Goal: Transaction & Acquisition: Purchase product/service

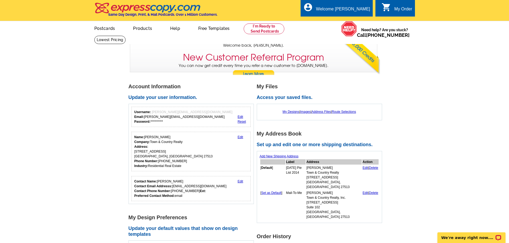
click at [238, 137] on link "Edit" at bounding box center [240, 137] width 6 height 4
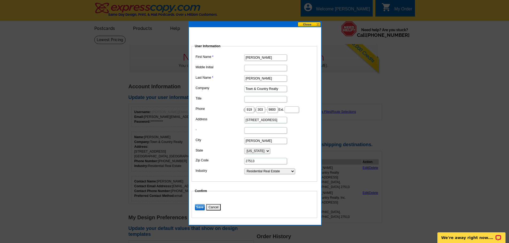
scroll to position [0, 2]
drag, startPoint x: 246, startPoint y: 128, endPoint x: 463, endPoint y: 145, distance: 218.3
type input "[STREET_ADDRESS]"
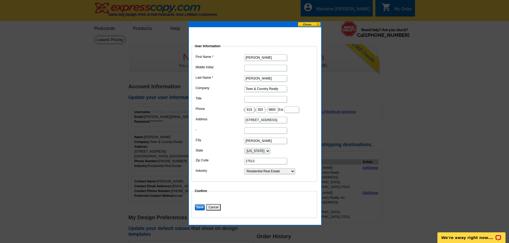
click at [292, 145] on dd "[PERSON_NAME]" at bounding box center [254, 140] width 120 height 8
click at [198, 211] on input "Save" at bounding box center [200, 207] width 10 height 6
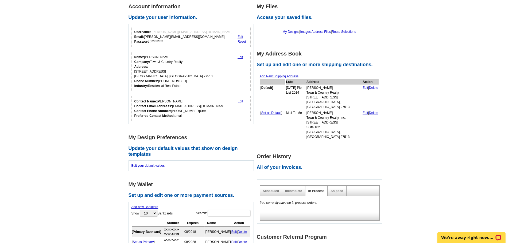
scroll to position [107, 0]
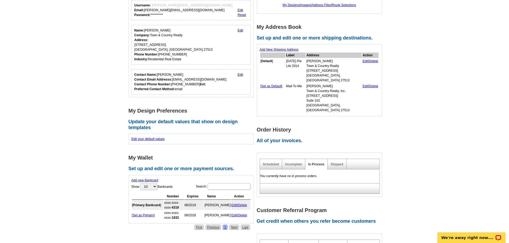
click at [247, 217] on link "Delete" at bounding box center [242, 216] width 9 height 4
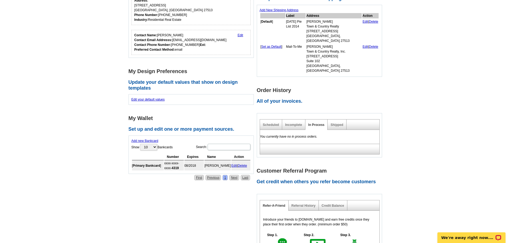
click at [152, 142] on link "Add new Bankcard" at bounding box center [144, 141] width 27 height 4
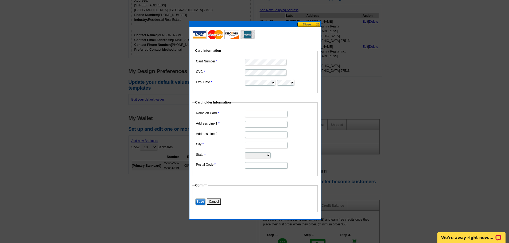
click at [279, 115] on input "Name on Card" at bounding box center [266, 114] width 43 height 6
type input "[PERSON_NAME]"
click at [252, 128] on dd at bounding box center [255, 124] width 120 height 8
click at [251, 129] on dl "Name on Card Mike Montpetit Address Line 1 Address Line 2 City State Alabama Al…" at bounding box center [255, 139] width 120 height 60
click at [251, 125] on input "Address Line 1" at bounding box center [266, 124] width 43 height 6
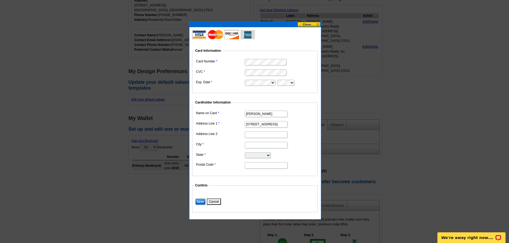
type input "[STREET_ADDRESS]"
click at [249, 145] on input "City" at bounding box center [266, 145] width 43 height 6
type input "[PERSON_NAME]"
click at [248, 156] on select "Alabama Alaska Arizona Arkansas California Colorado Connecticut District of Col…" at bounding box center [258, 155] width 26 height 6
click at [248, 154] on select "Alabama Alaska Arizona Arkansas California Colorado Connecticut District of Col…" at bounding box center [258, 155] width 26 height 6
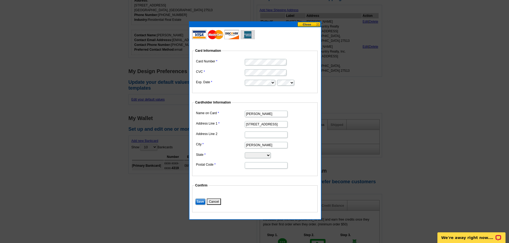
click at [249, 155] on select "Alabama Alaska Arizona Arkansas California Colorado Connecticut District of Col…" at bounding box center [258, 155] width 26 height 6
select select "NC"
click at [245, 152] on select "Alabama Alaska Arizona Arkansas California Colorado Connecticut District of Col…" at bounding box center [258, 155] width 26 height 6
click at [257, 167] on input "Postal Code" at bounding box center [266, 165] width 43 height 6
type input "27513"
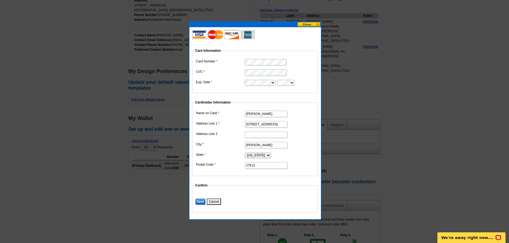
click at [198, 200] on input "Save" at bounding box center [200, 202] width 10 height 6
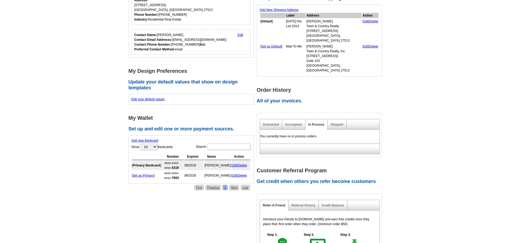
scroll to position [107, 0]
click at [339, 125] on link "Shipped" at bounding box center [336, 125] width 13 height 4
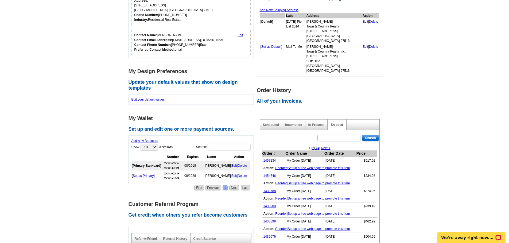
click at [333, 185] on link "Set up a free web page to promote this item" at bounding box center [319, 184] width 62 height 4
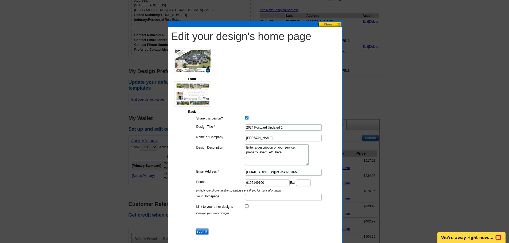
click at [326, 24] on button at bounding box center [329, 24] width 23 height 5
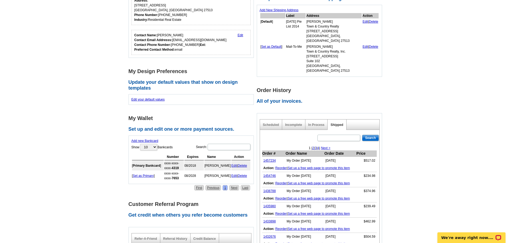
click at [344, 184] on link "Set up a free web page to promote this item" at bounding box center [319, 184] width 62 height 4
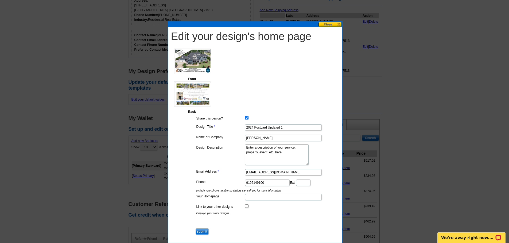
click at [335, 25] on button at bounding box center [329, 24] width 23 height 5
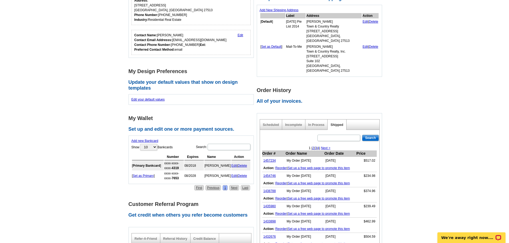
click at [321, 168] on link "Set up a free web page to promote this item" at bounding box center [319, 168] width 62 height 4
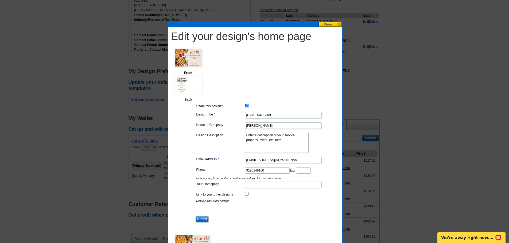
click at [333, 25] on button at bounding box center [329, 24] width 23 height 5
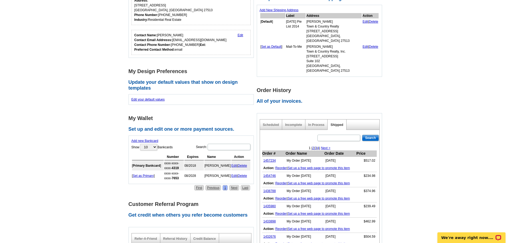
click at [282, 183] on link "Reorder" at bounding box center [280, 184] width 11 height 4
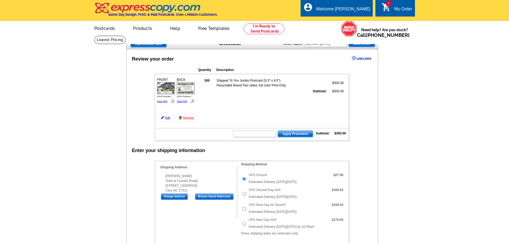
click at [161, 101] on link "View PDF" at bounding box center [162, 101] width 11 height 3
drag, startPoint x: 455, startPoint y: 237, endPoint x: 889, endPoint y: 464, distance: 489.5
click at [456, 237] on p "We're away right now. Please check back later!" at bounding box center [467, 238] width 53 height 4
click at [483, 240] on p "We're away right now. Please check back later!" at bounding box center [467, 238] width 53 height 4
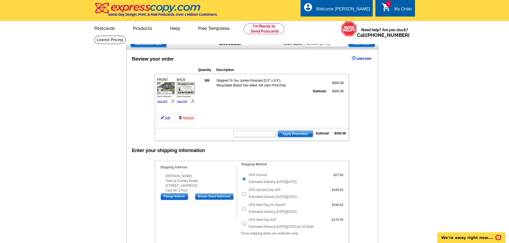
click at [178, 197] on input "Change Address" at bounding box center [174, 197] width 27 height 6
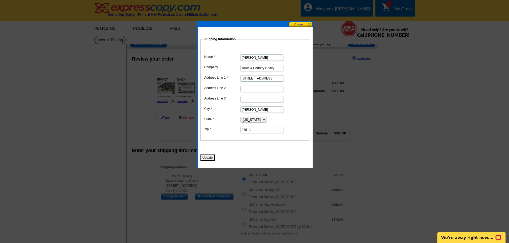
scroll to position [0, 2]
drag, startPoint x: 241, startPoint y: 77, endPoint x: 435, endPoint y: 93, distance: 195.1
type input "105 Ludlow Court"
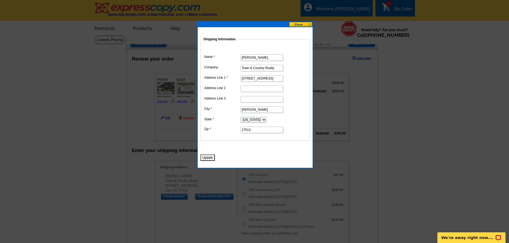
click at [207, 158] on button "Update" at bounding box center [207, 158] width 15 height 6
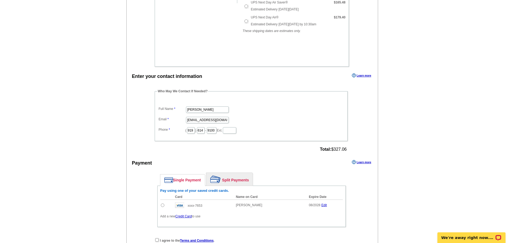
scroll to position [214, 0]
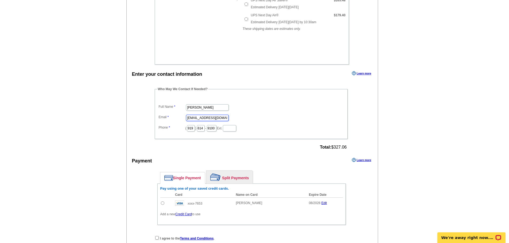
drag, startPoint x: 195, startPoint y: 118, endPoint x: 168, endPoint y: 114, distance: 26.7
click at [168, 115] on dl "Full Name Mike Montpetit Email sales@TCRNC.com Phone ( 919 ) 614 - 9100 Ext." at bounding box center [250, 114] width 187 height 36
type input "homes@TCRNC.com"
click at [381, 128] on div "Add Another Item Checkout Order Name: My Order 2025-10-06 Save Order Review you…" at bounding box center [254, 51] width 256 height 453
click at [163, 204] on input "radio" at bounding box center [162, 203] width 3 height 3
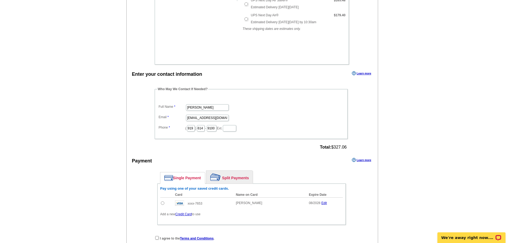
radio input "true"
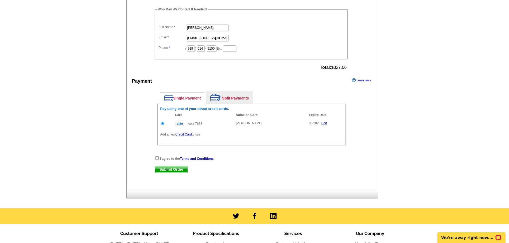
scroll to position [294, 0]
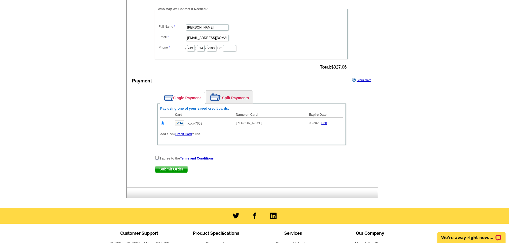
click at [157, 159] on input "checkbox" at bounding box center [156, 157] width 3 height 3
checkbox input "true"
click at [172, 170] on span "Submit Order" at bounding box center [171, 169] width 33 height 6
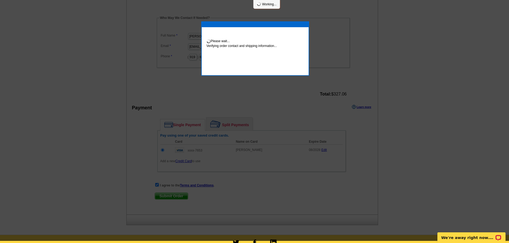
scroll to position [292, 0]
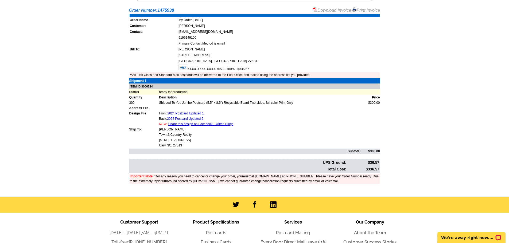
scroll to position [160, 0]
